Goal: Task Accomplishment & Management: Manage account settings

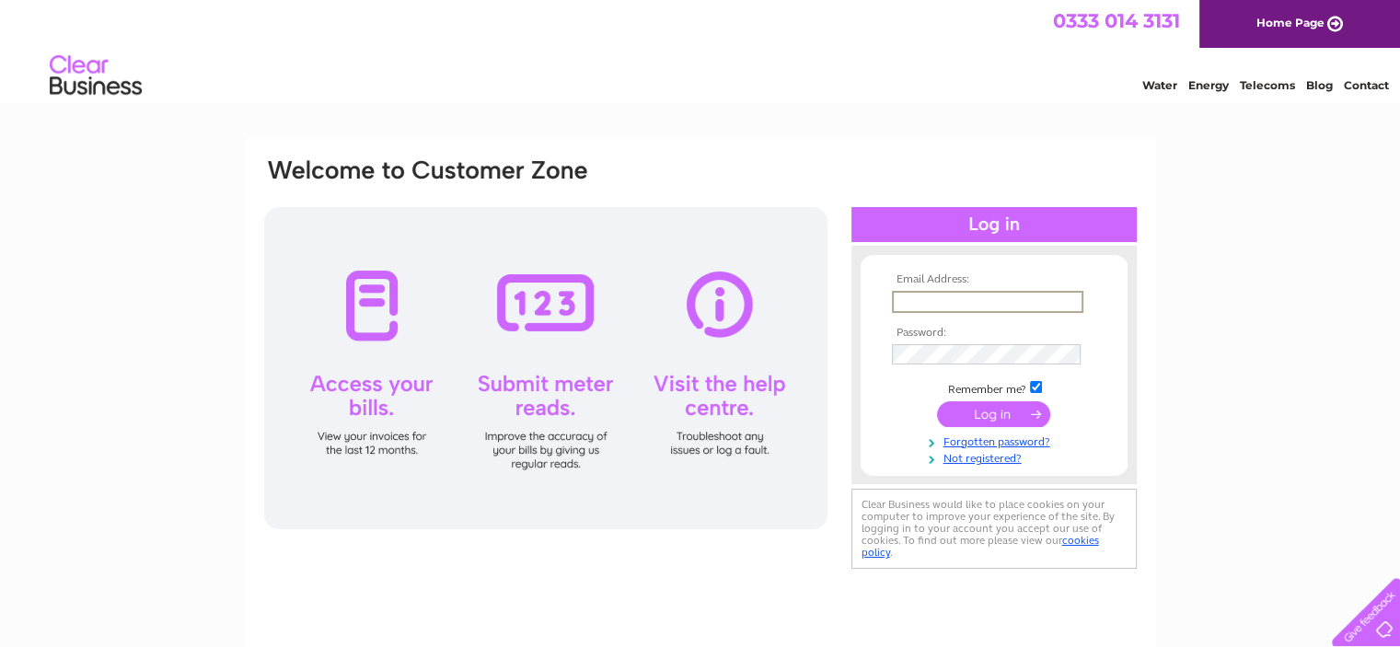
click at [1020, 295] on input "text" at bounding box center [987, 302] width 191 height 22
click at [991, 417] on input "submit" at bounding box center [993, 414] width 113 height 26
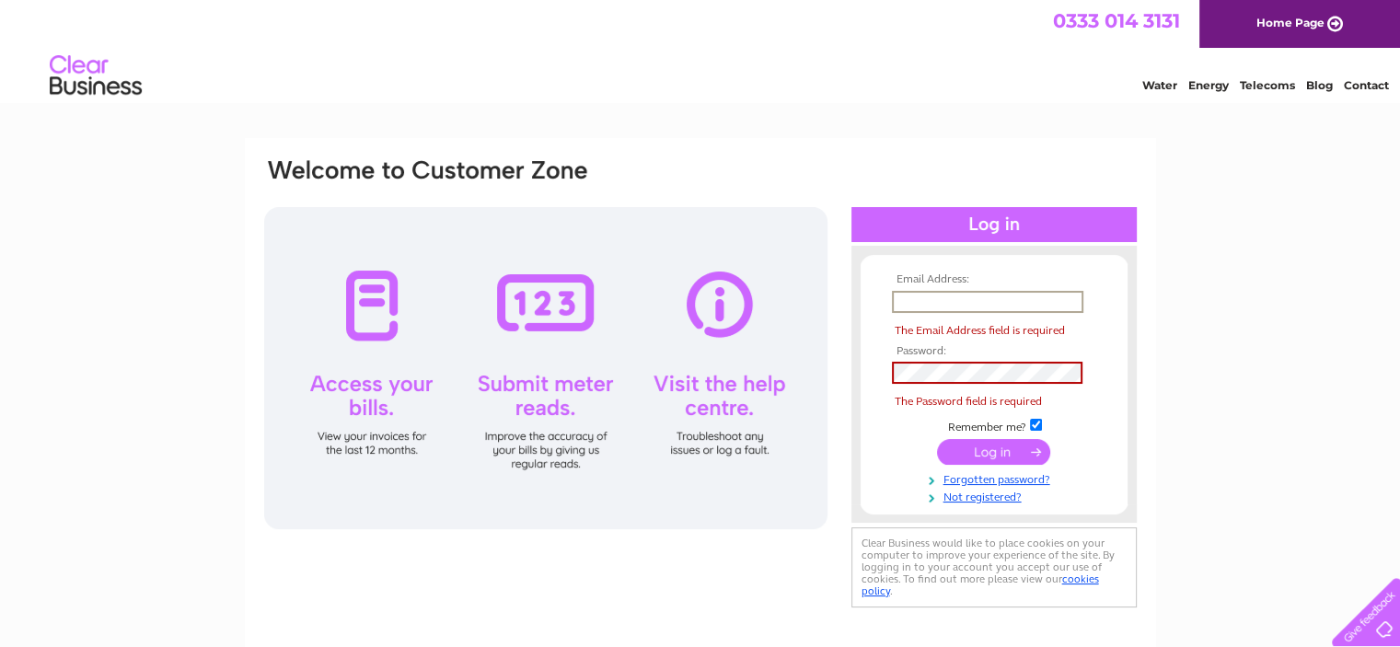
click at [975, 297] on input "text" at bounding box center [987, 302] width 191 height 22
drag, startPoint x: 975, startPoint y: 297, endPoint x: 913, endPoint y: 298, distance: 61.7
click at [913, 298] on input "text" at bounding box center [987, 302] width 191 height 22
click at [921, 302] on input "text" at bounding box center [987, 302] width 191 height 22
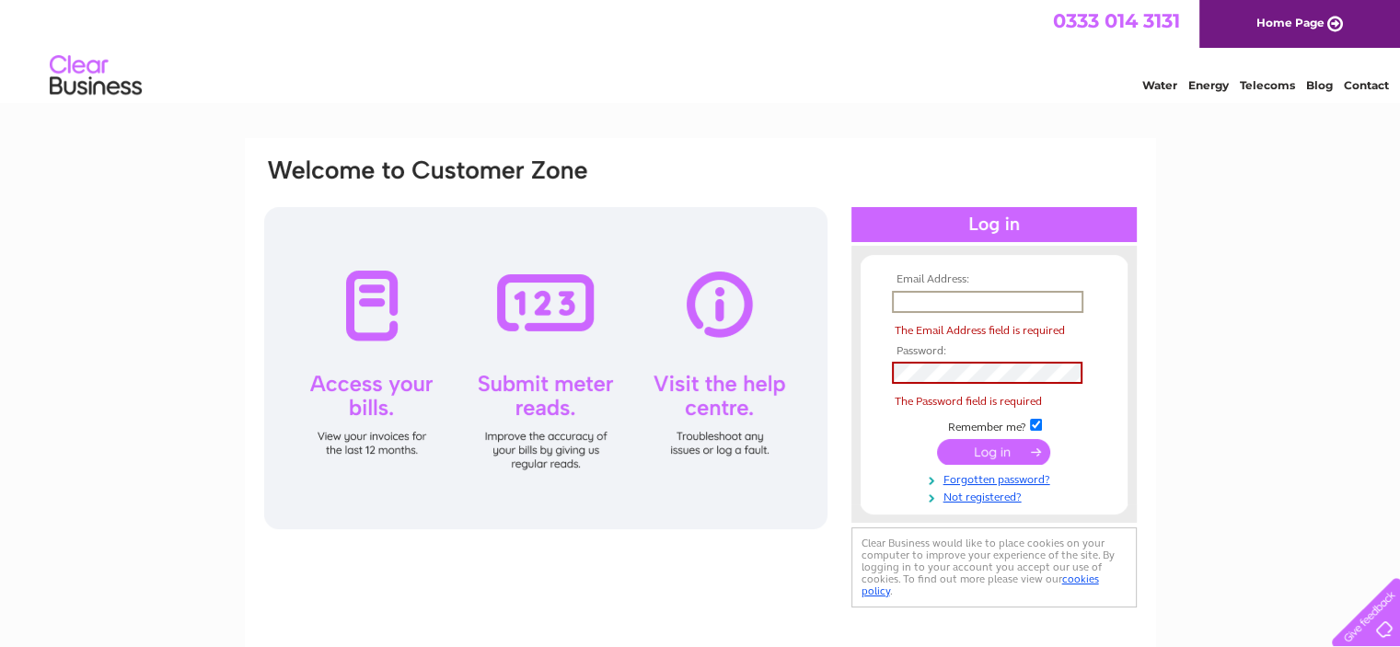
click at [909, 309] on input "text" at bounding box center [987, 302] width 191 height 22
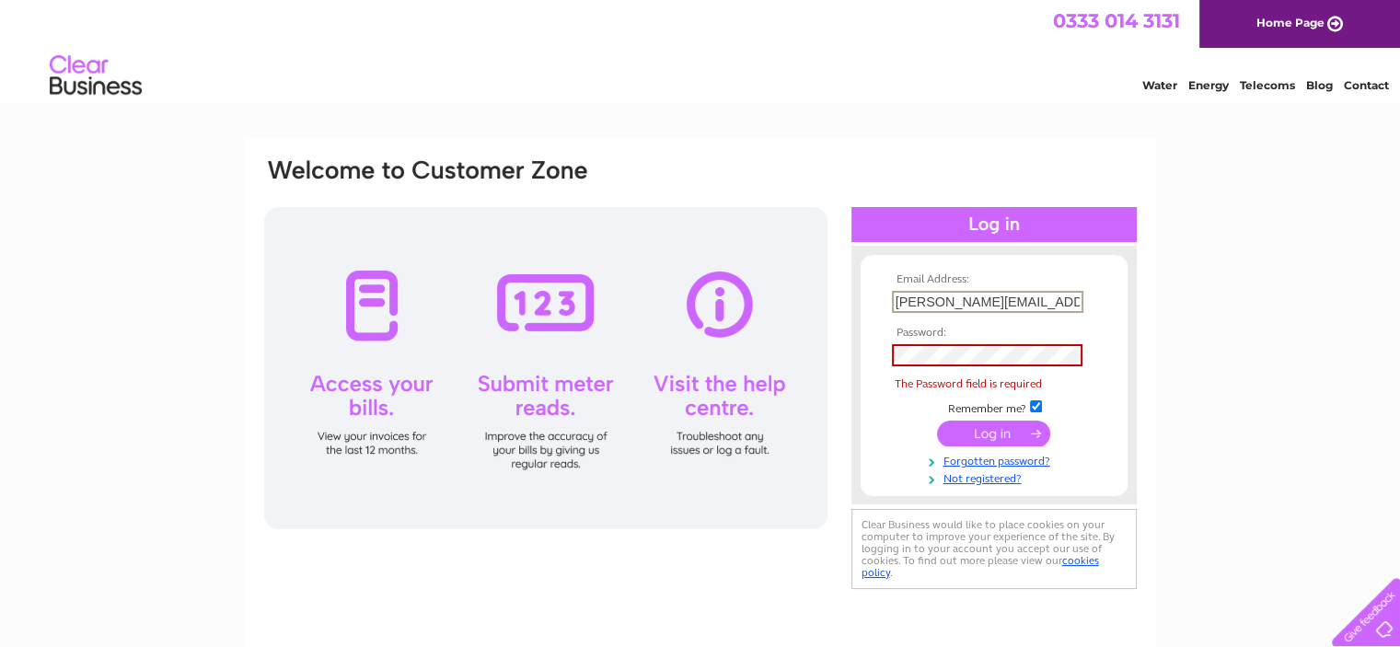
type input "[PERSON_NAME][EMAIL_ADDRESS][DOMAIN_NAME]"
click at [1004, 434] on input "submit" at bounding box center [993, 432] width 113 height 26
click at [976, 422] on input "submit" at bounding box center [993, 432] width 113 height 26
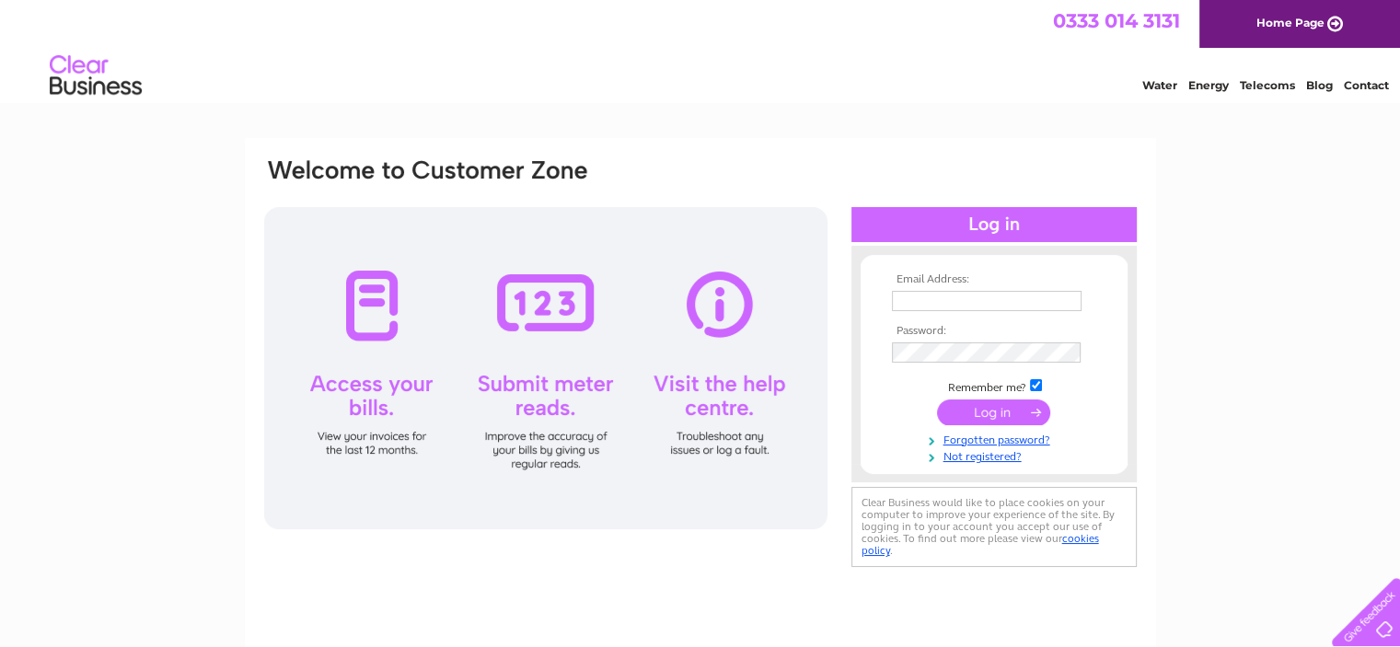
click at [950, 281] on th "Email Address:" at bounding box center [994, 279] width 214 height 13
click at [1008, 208] on div "Email Address: Password:" at bounding box center [700, 363] width 876 height 415
click at [934, 307] on input "text" at bounding box center [987, 302] width 191 height 22
drag, startPoint x: 929, startPoint y: 301, endPoint x: 898, endPoint y: 314, distance: 33.8
click at [898, 314] on td at bounding box center [994, 301] width 214 height 31
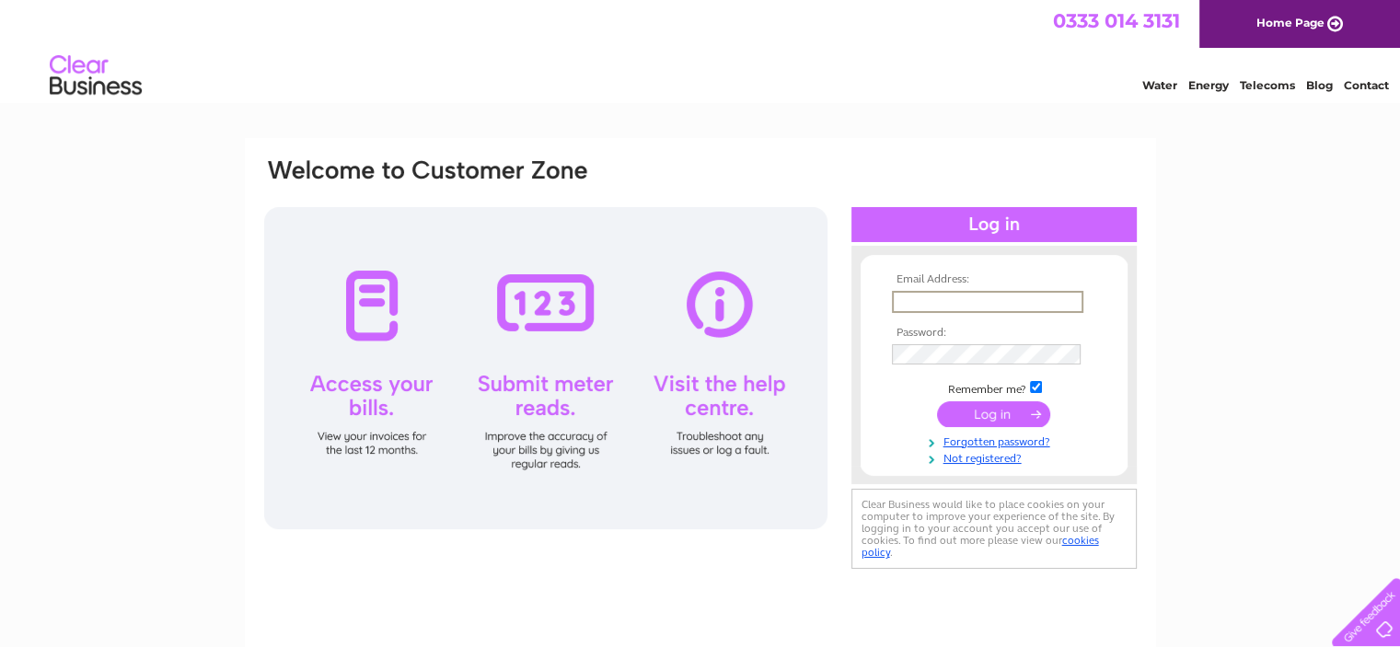
click at [932, 307] on input "text" at bounding box center [987, 302] width 191 height 22
type input "Lynn@traquair.co.uk"
click at [943, 341] on td at bounding box center [994, 353] width 214 height 31
